Goal: Obtain resource: Download file/media

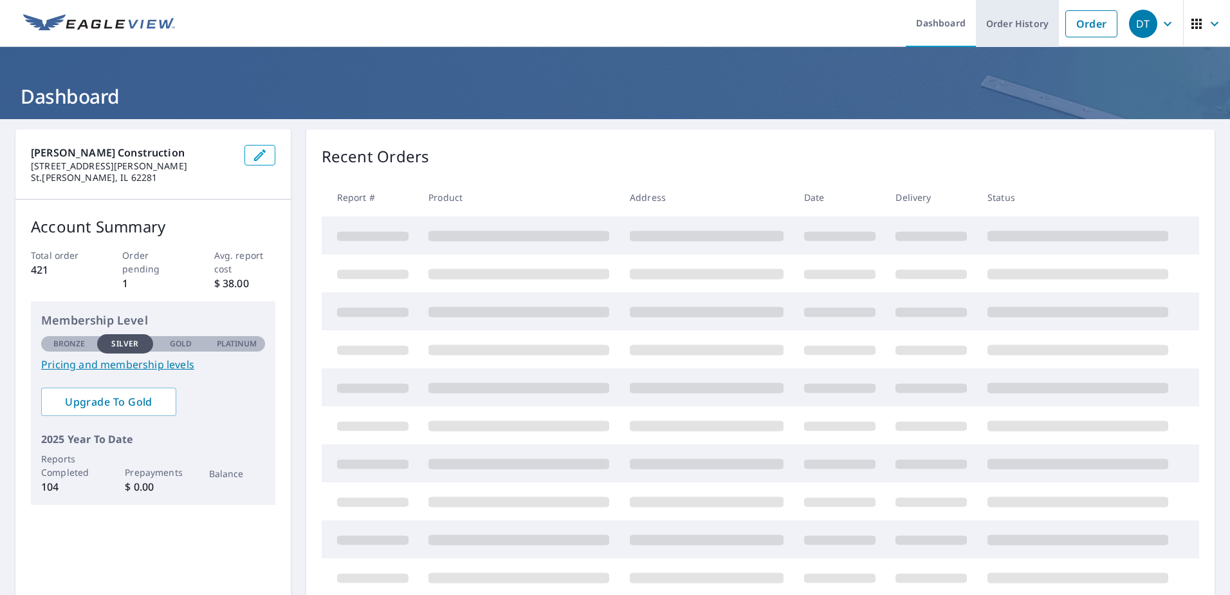
click at [1017, 30] on link "Order History" at bounding box center [1017, 23] width 83 height 47
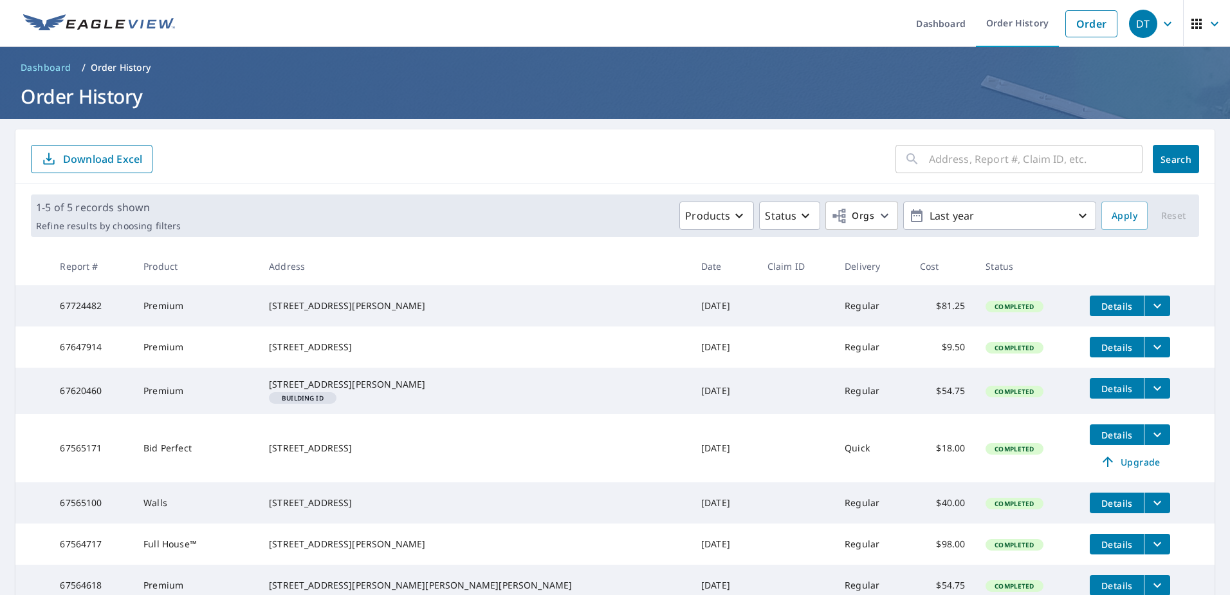
click at [940, 165] on input "text" at bounding box center [1036, 159] width 214 height 36
type input "Acorn"
click at [1190, 164] on div "Acorn ​ Search Download Excel" at bounding box center [615, 156] width 1200 height 55
click at [1171, 162] on span "Search" at bounding box center [1176, 159] width 26 height 12
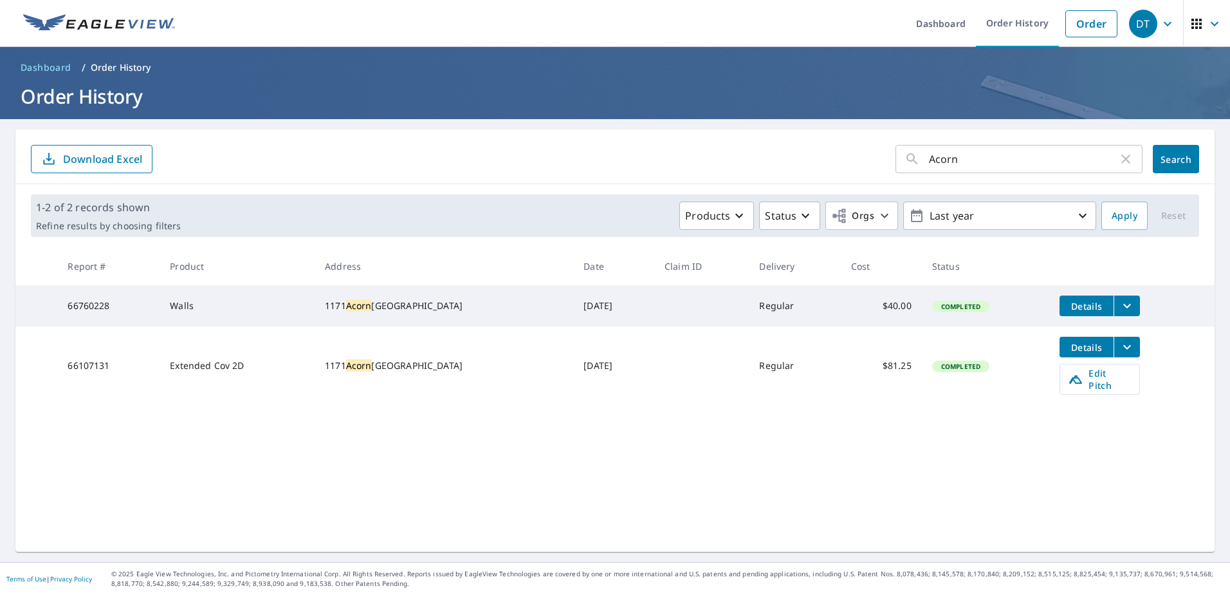
click at [1120, 305] on icon "filesDropdownBtn-66760228" at bounding box center [1127, 305] width 15 height 15
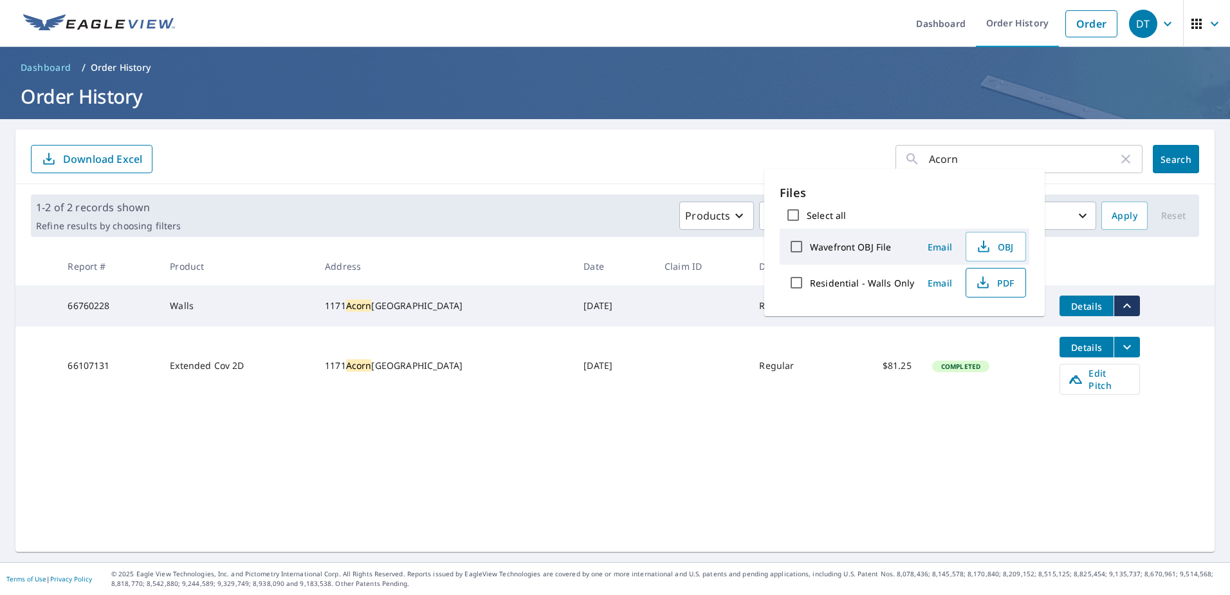
click at [1004, 286] on span "PDF" at bounding box center [994, 282] width 41 height 15
